Goal: Transaction & Acquisition: Purchase product/service

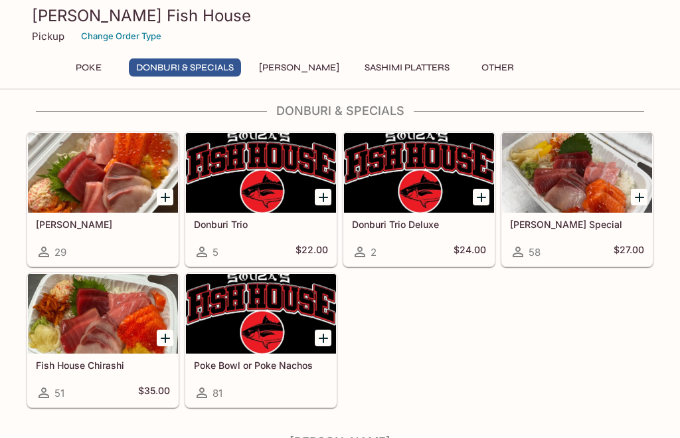
scroll to position [315, 0]
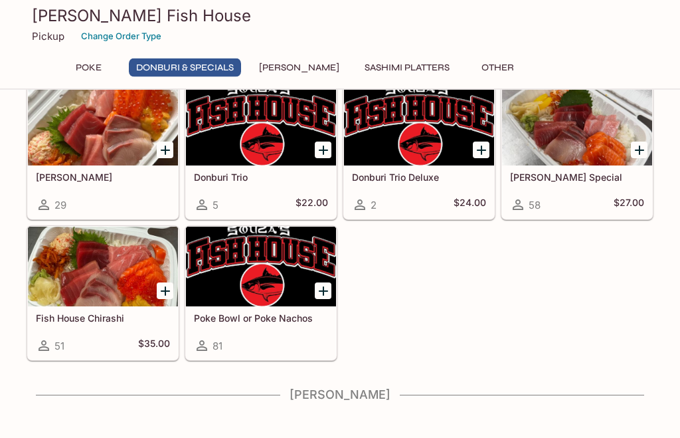
click at [328, 394] on h4 "[PERSON_NAME]" at bounding box center [340, 395] width 627 height 15
click at [268, 275] on div at bounding box center [261, 267] width 150 height 80
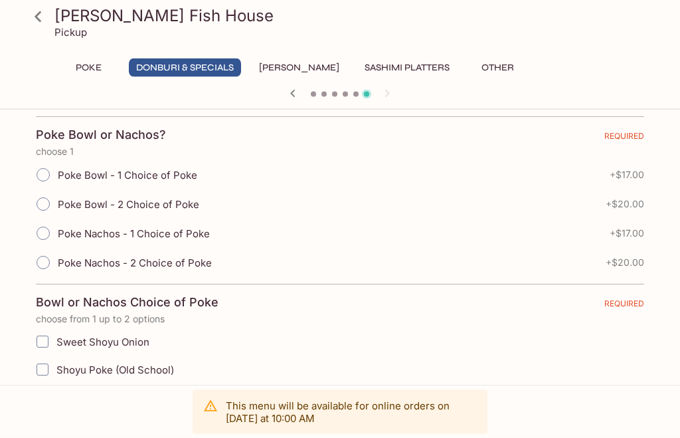
scroll to position [263, 0]
click at [32, 24] on icon at bounding box center [38, 16] width 23 height 23
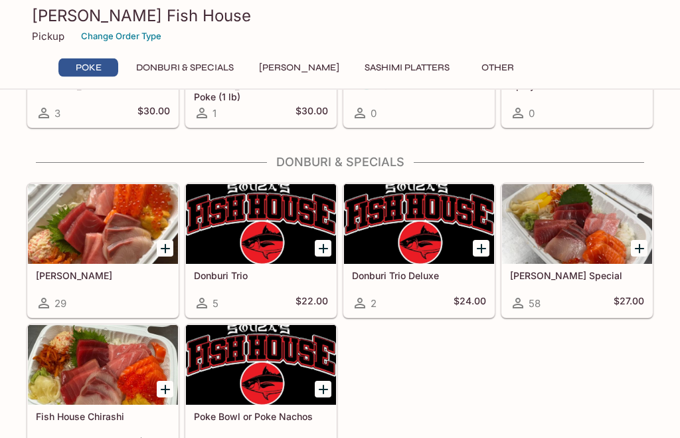
scroll to position [218, 0]
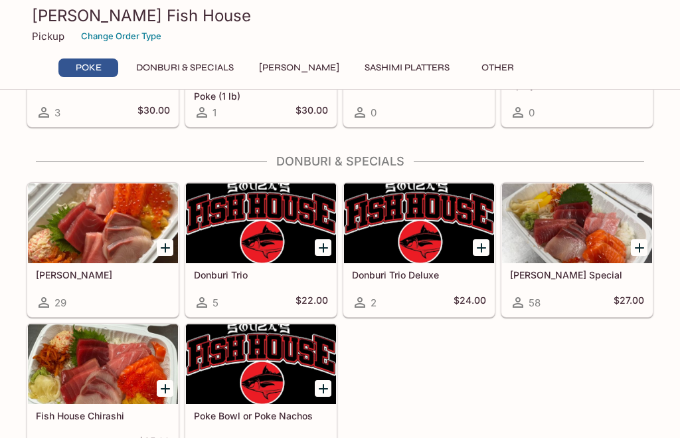
click at [75, 233] on div at bounding box center [103, 223] width 150 height 80
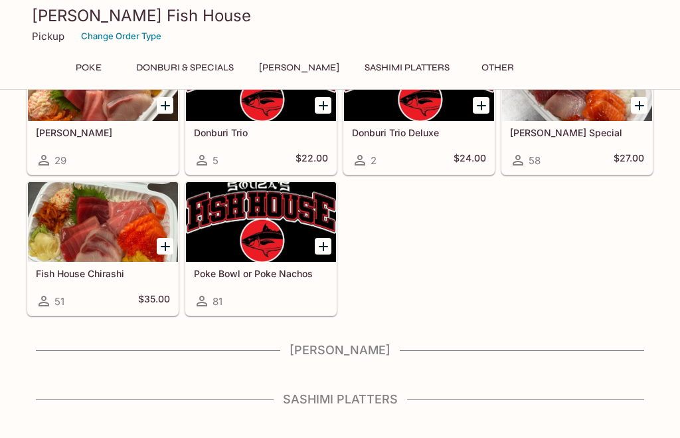
scroll to position [359, 0]
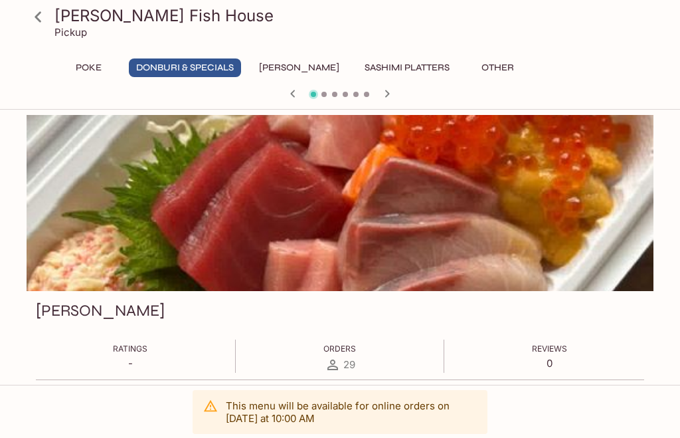
click at [43, 19] on icon at bounding box center [38, 16] width 23 height 23
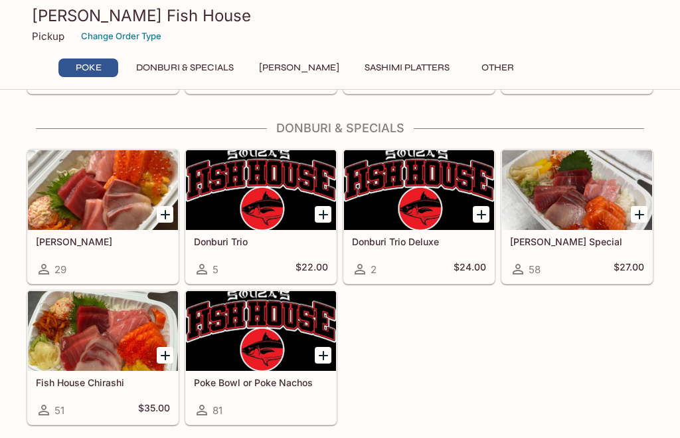
scroll to position [252, 0]
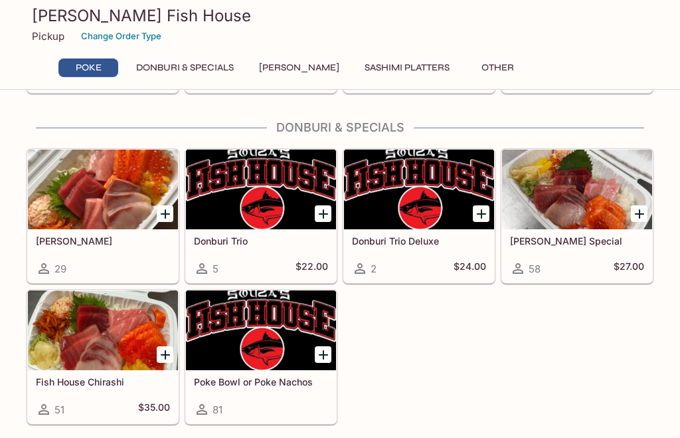
click at [551, 219] on div at bounding box center [577, 189] width 150 height 80
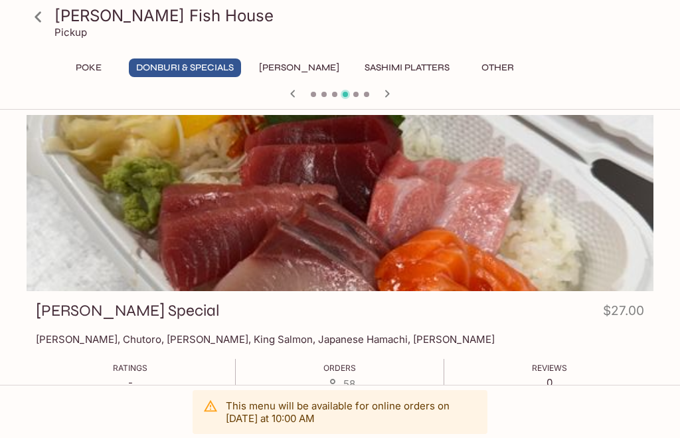
click at [86, 73] on button "Poke" at bounding box center [88, 67] width 60 height 19
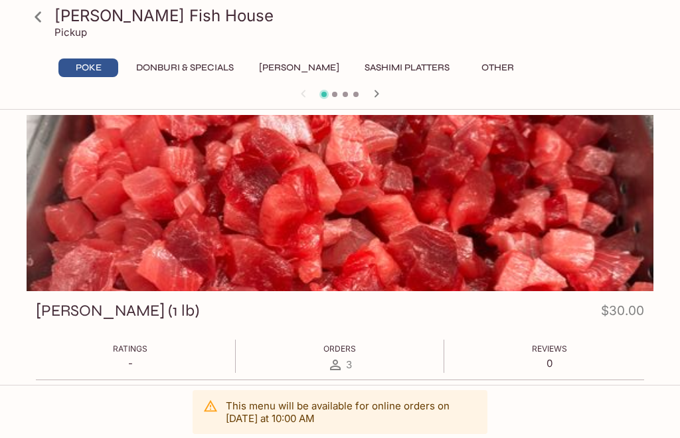
click at [84, 74] on button "Poke" at bounding box center [88, 67] width 60 height 19
click at [37, 17] on icon at bounding box center [38, 16] width 7 height 11
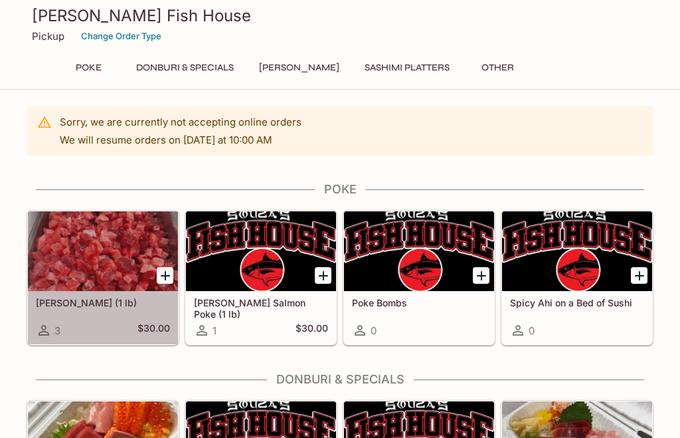
click at [79, 248] on div at bounding box center [103, 251] width 150 height 80
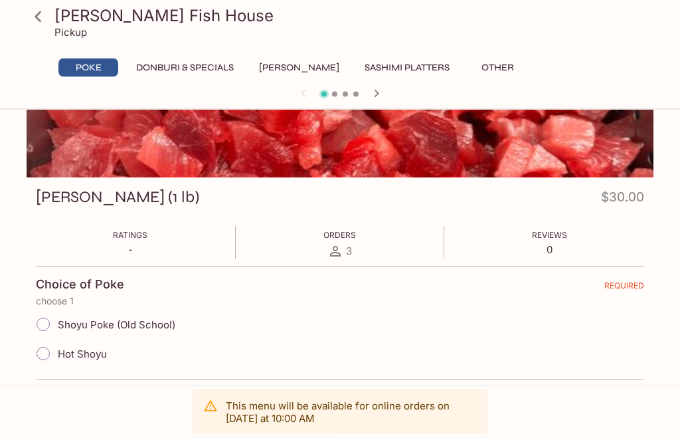
scroll to position [113, 0]
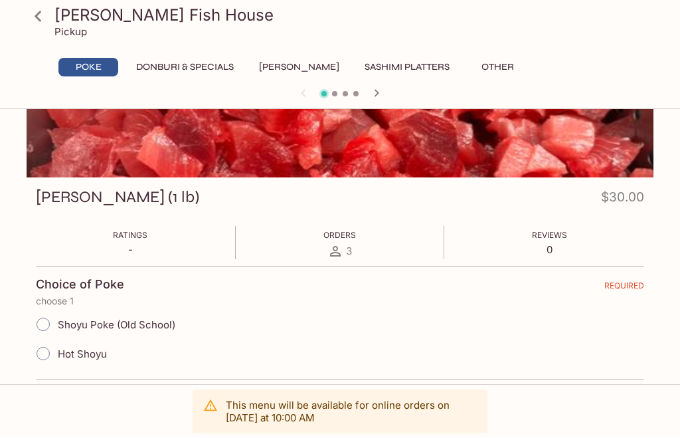
click at [31, 17] on icon at bounding box center [38, 16] width 23 height 23
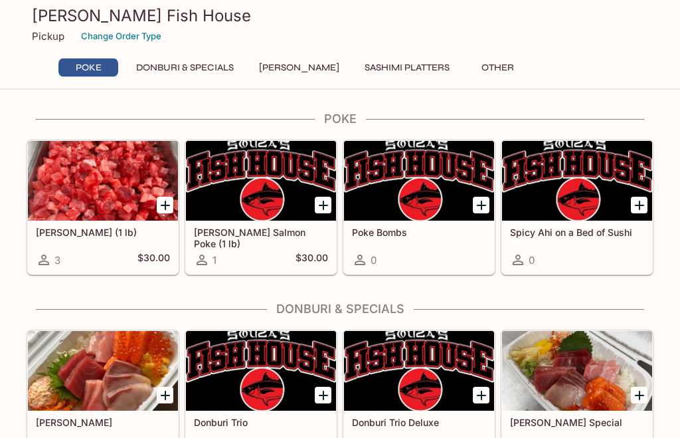
scroll to position [70, 0]
click at [393, 195] on div at bounding box center [419, 181] width 150 height 80
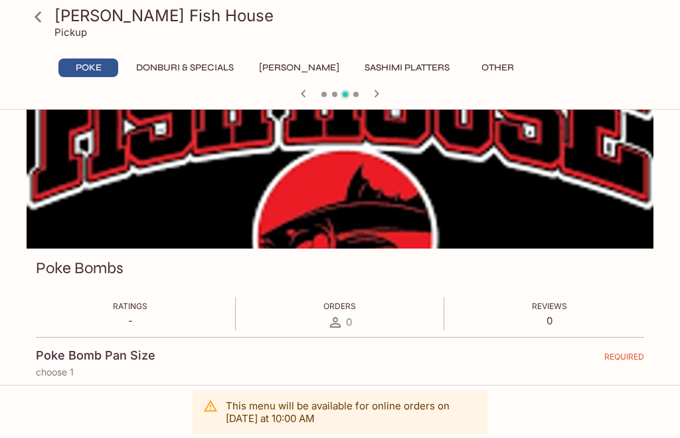
scroll to position [41, 0]
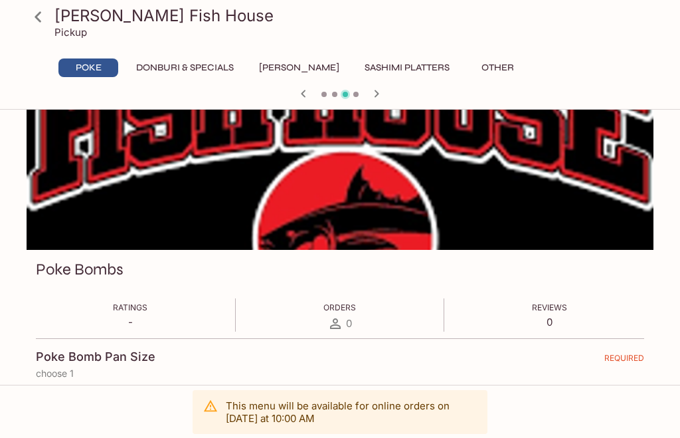
click at [300, 97] on icon "button" at bounding box center [304, 94] width 16 height 16
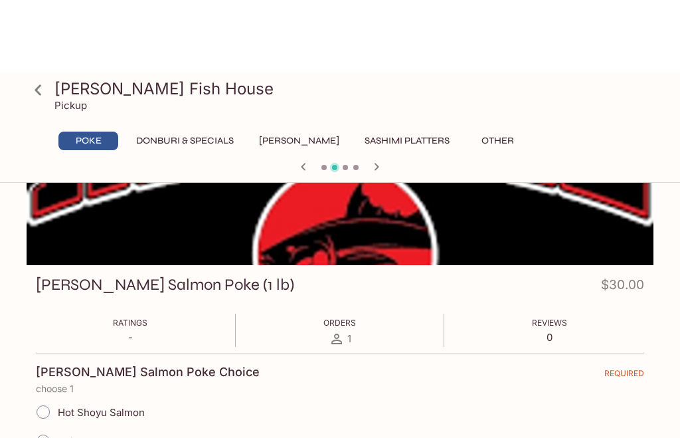
scroll to position [0, 0]
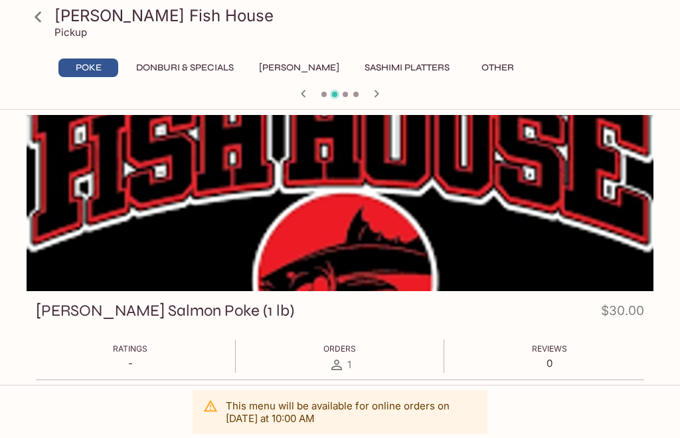
click at [298, 97] on icon "button" at bounding box center [304, 94] width 16 height 16
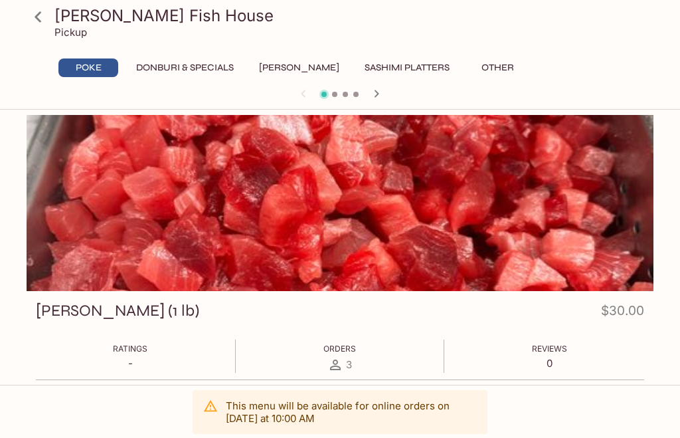
scroll to position [115, 0]
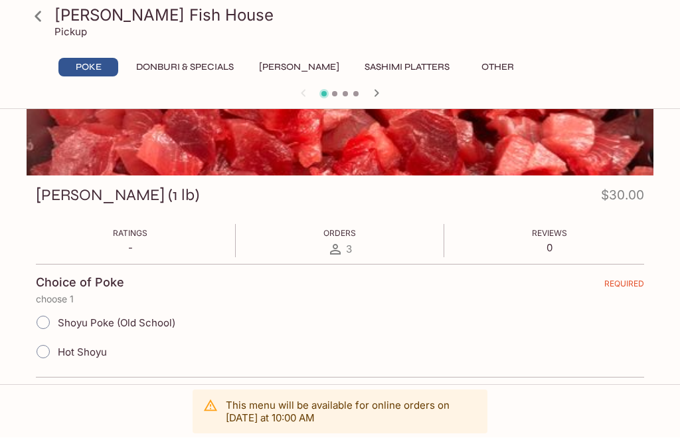
scroll to position [116, 0]
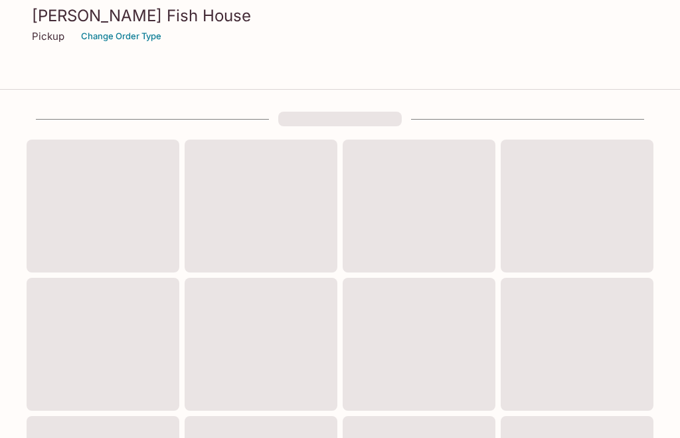
scroll to position [296, 0]
